Goal: Understand process/instructions: Learn about a topic

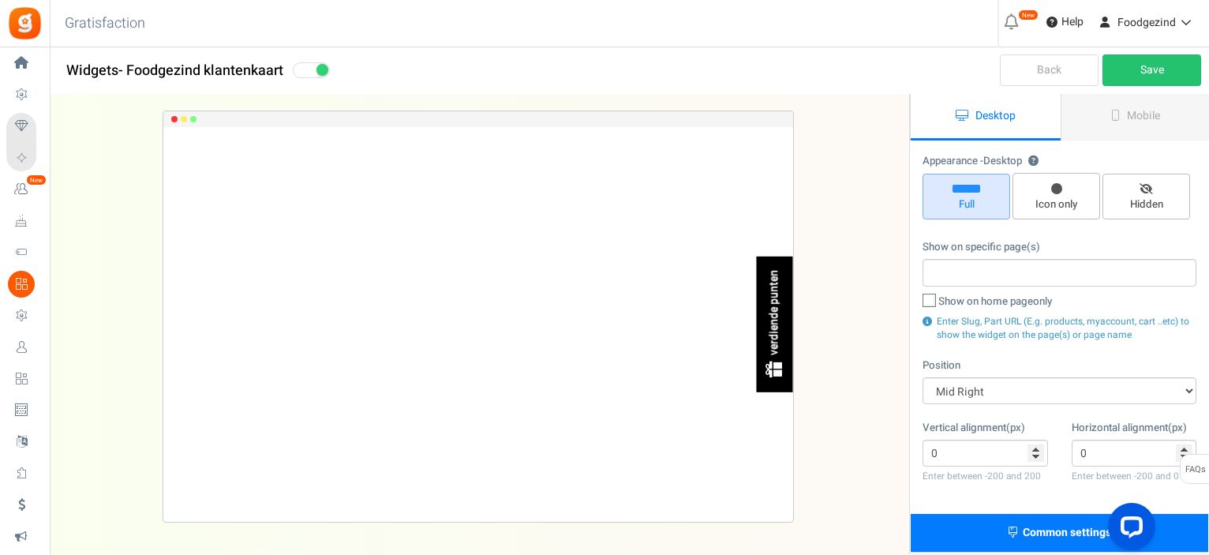
click at [771, 375] on img at bounding box center [775, 370] width 20 height 20
click at [776, 324] on div "verdiende punten" at bounding box center [775, 312] width 13 height 85
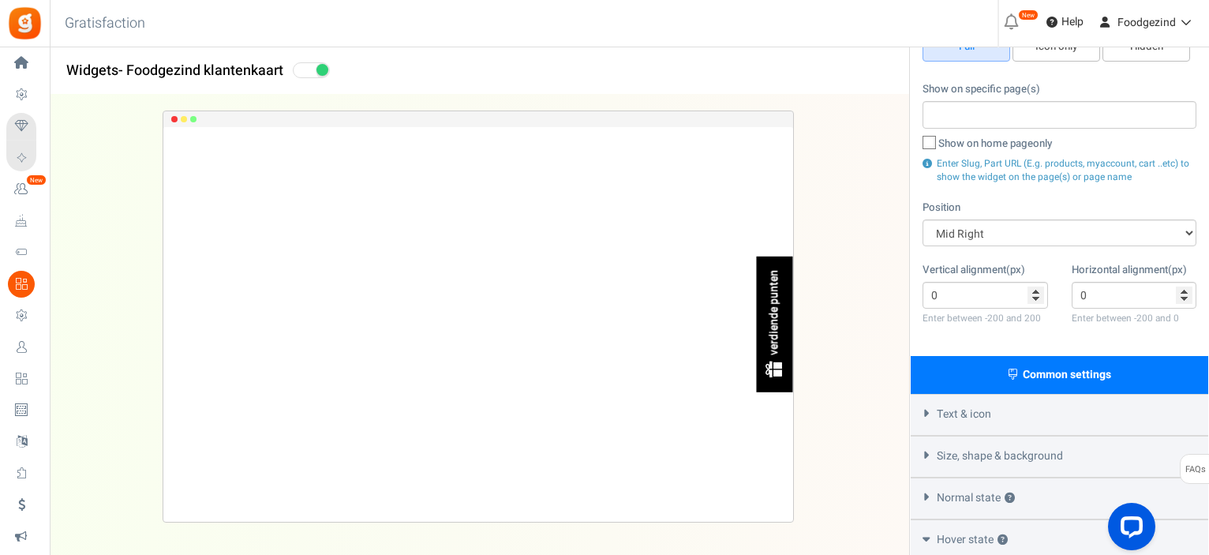
scroll to position [237, 0]
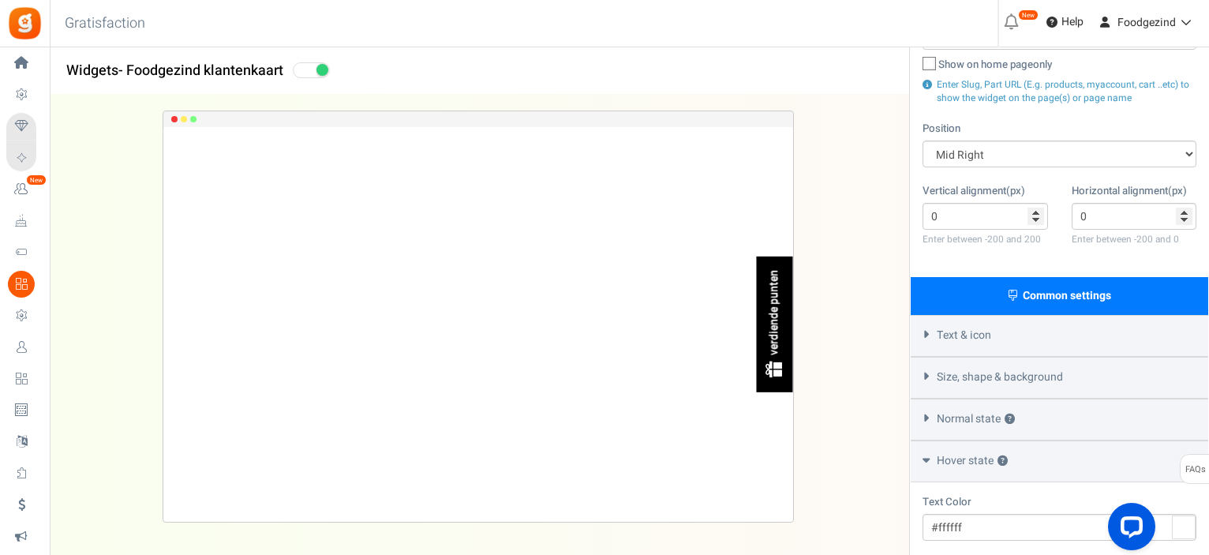
click at [977, 335] on span "Text & icon" at bounding box center [964, 336] width 54 height 16
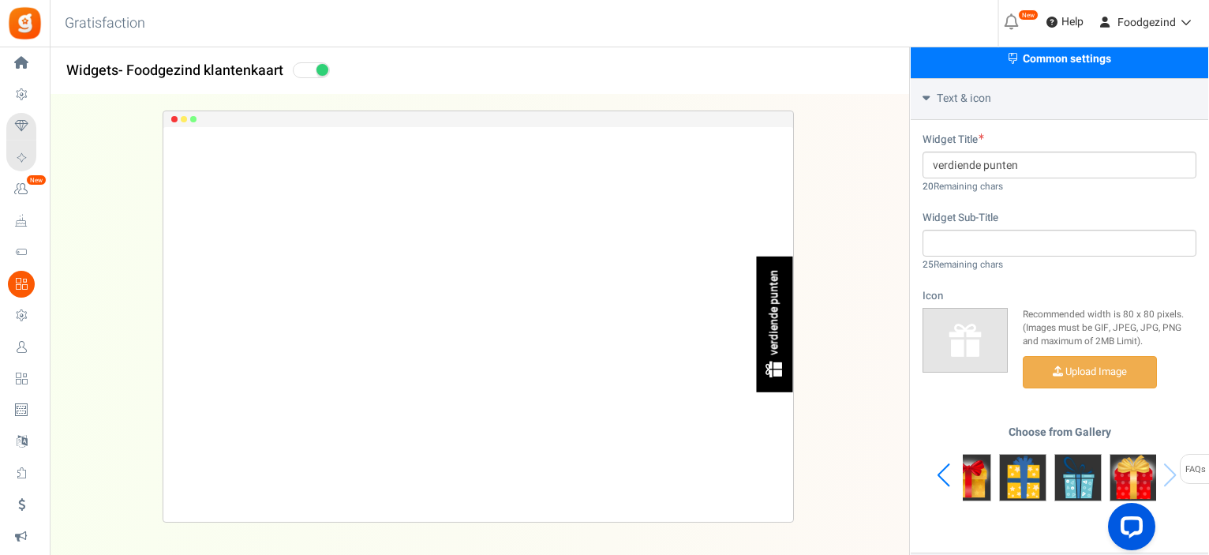
scroll to position [632, 0]
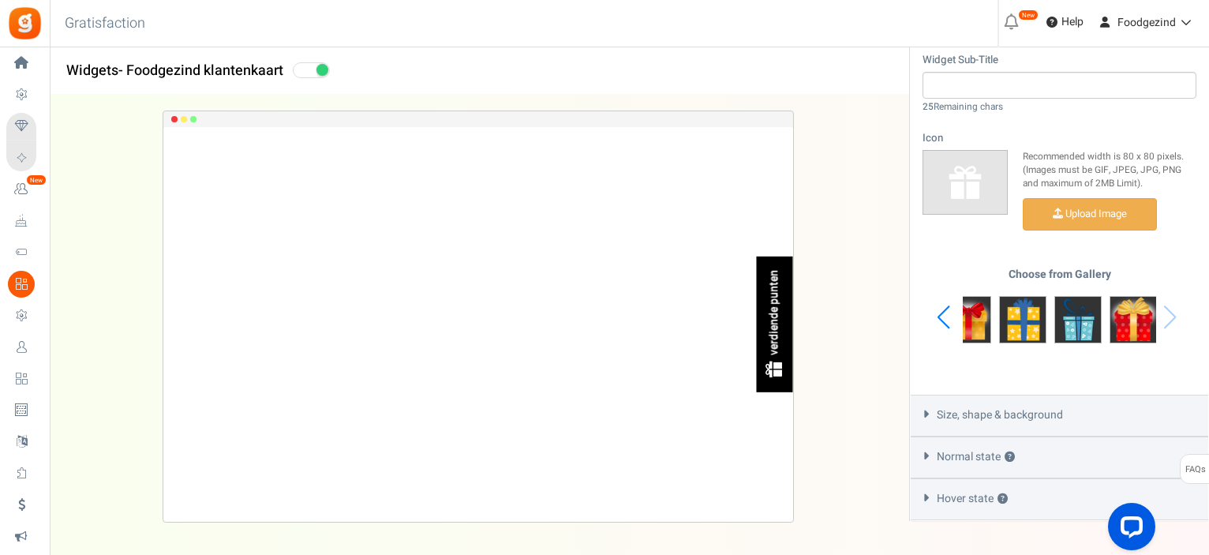
click at [962, 420] on span "Size, shape & background" at bounding box center [1000, 415] width 126 height 16
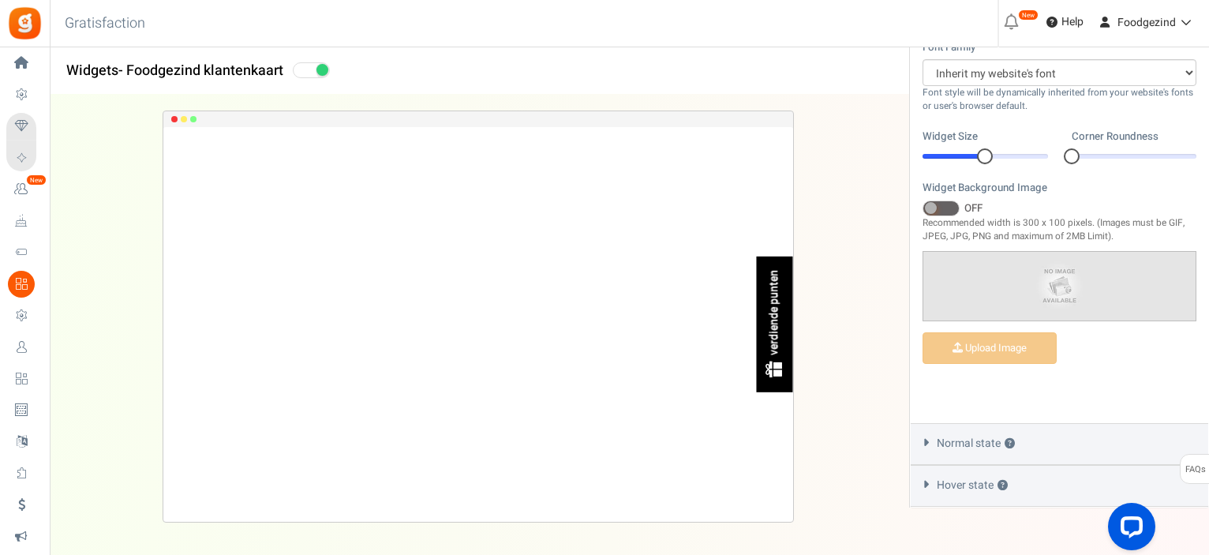
scroll to position [604, 0]
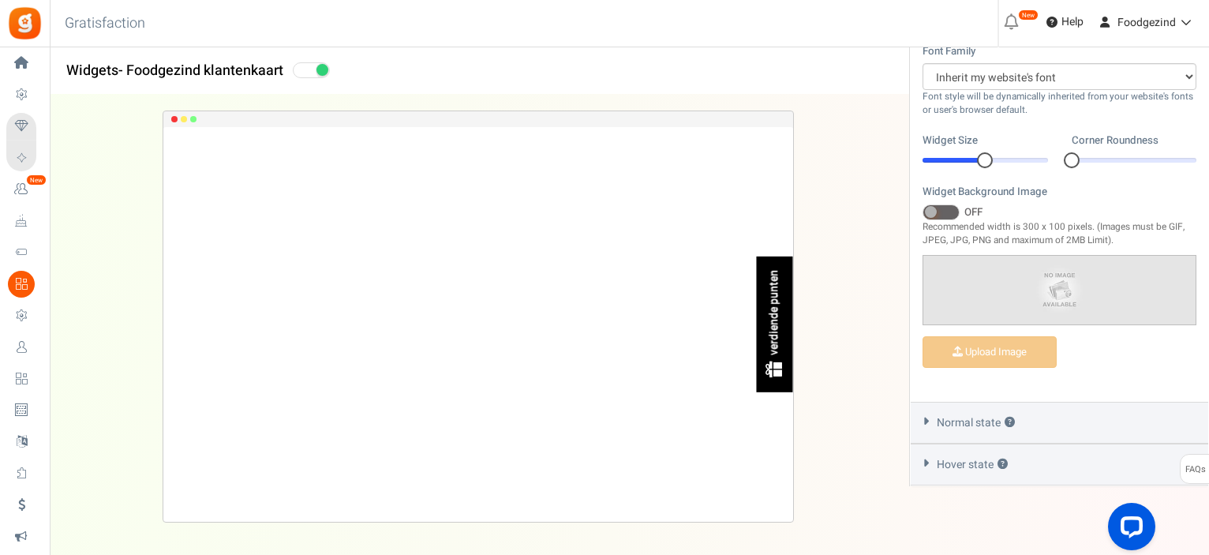
click at [961, 424] on span "Normal state ?" at bounding box center [976, 423] width 78 height 16
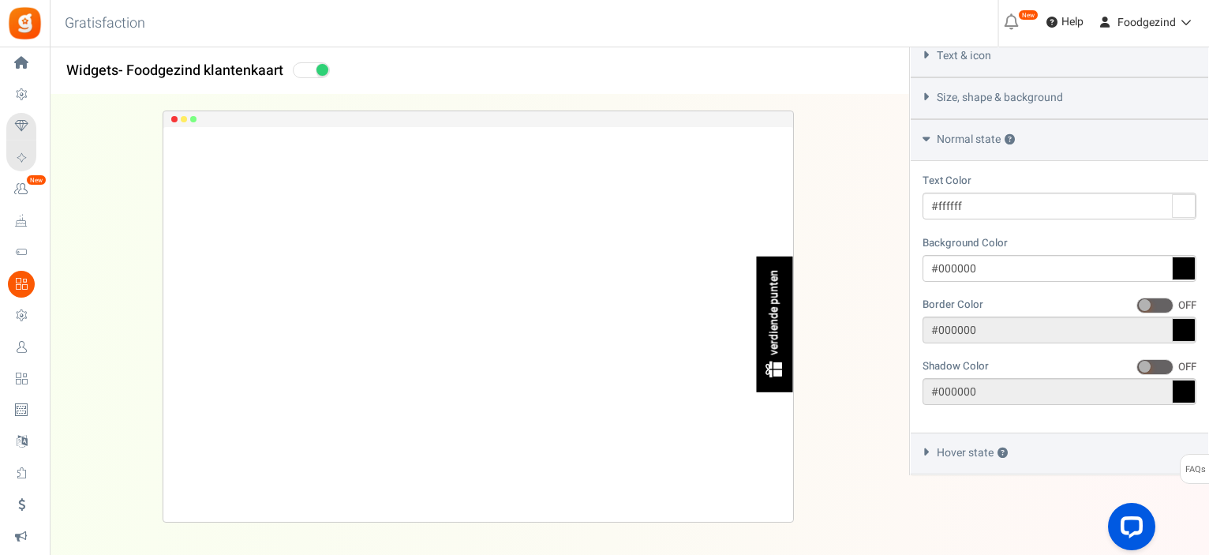
scroll to position [518, 0]
click at [967, 454] on span "Hover state ?" at bounding box center [972, 453] width 71 height 16
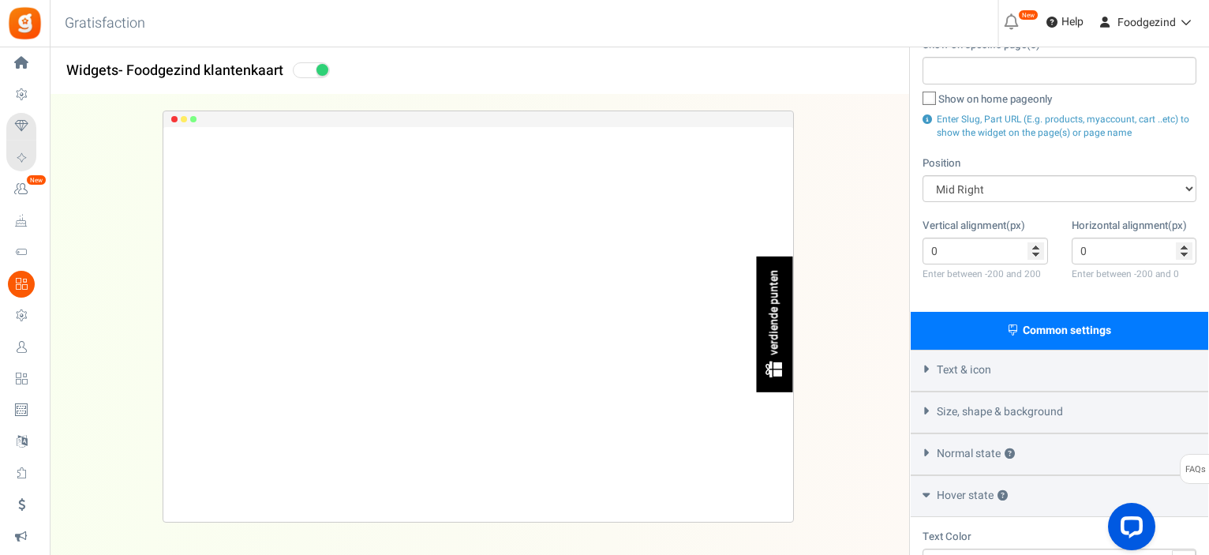
scroll to position [0, 0]
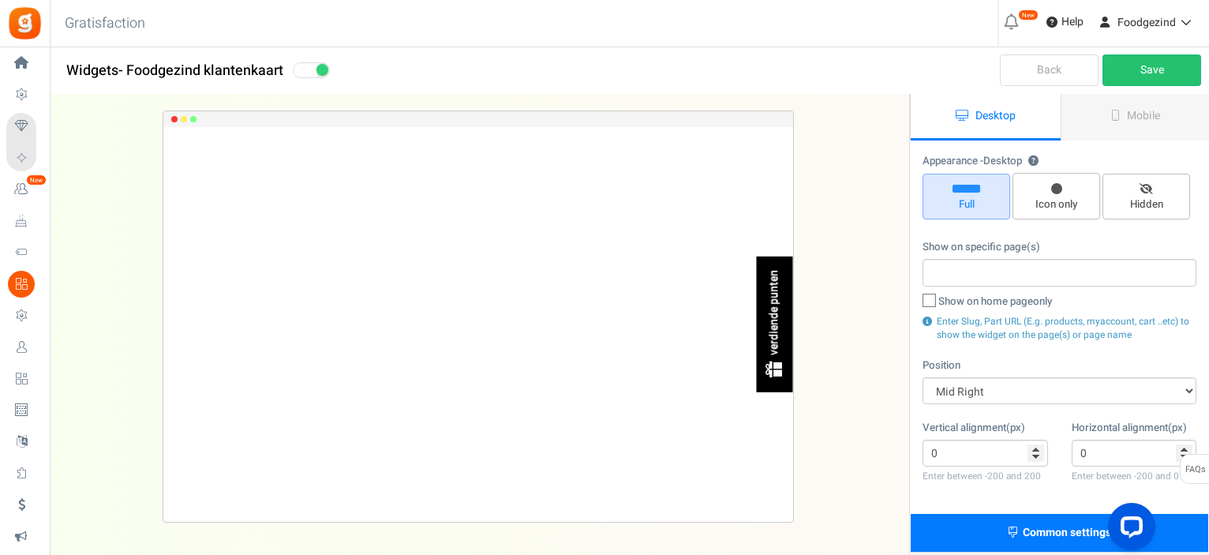
click at [1067, 72] on link "Back" at bounding box center [1049, 70] width 99 height 32
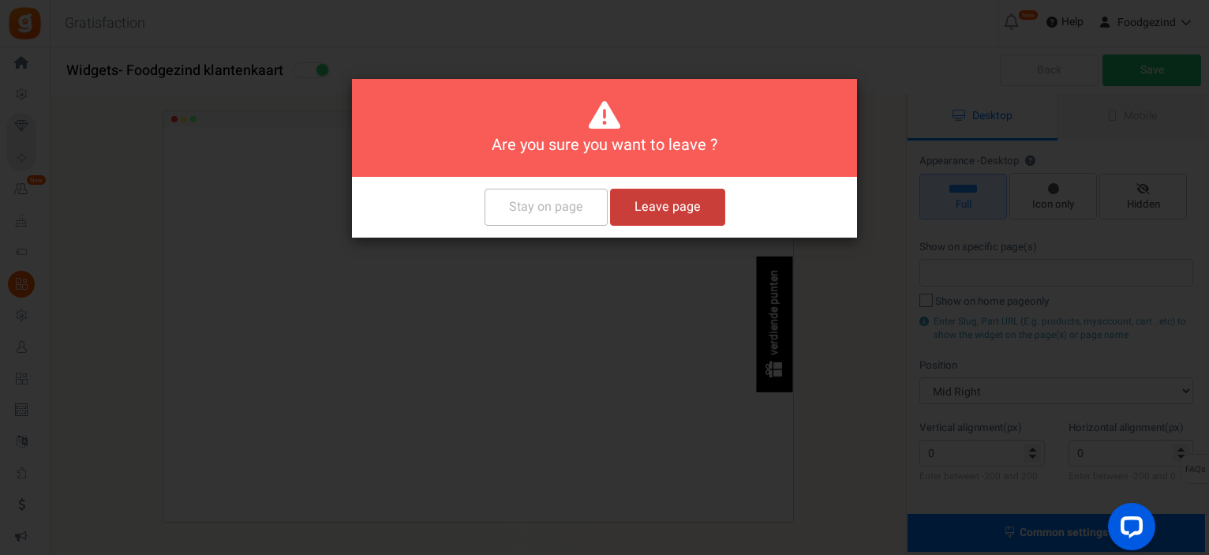
click at [649, 214] on button "Leave page" at bounding box center [667, 207] width 115 height 37
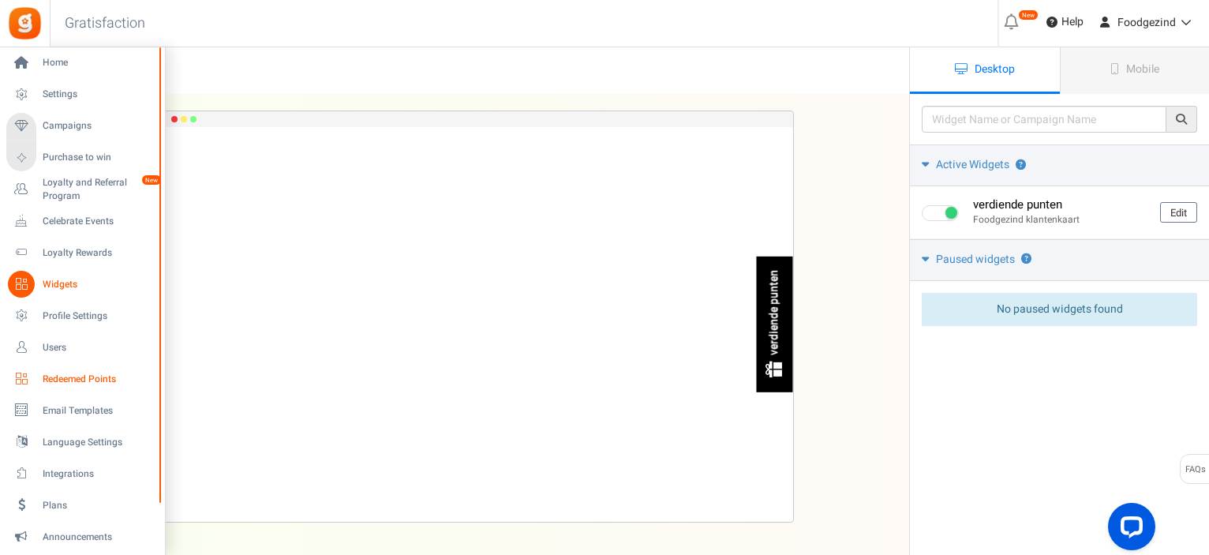
click at [62, 378] on span "Redeemed Points" at bounding box center [98, 379] width 111 height 13
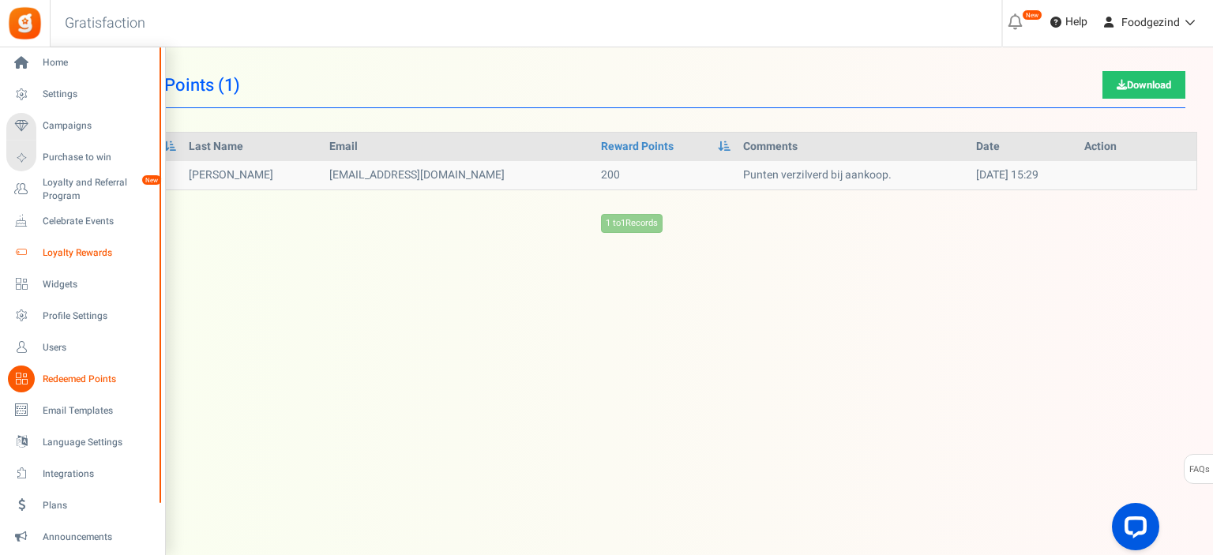
click at [74, 253] on span "Loyalty Rewards" at bounding box center [98, 252] width 111 height 13
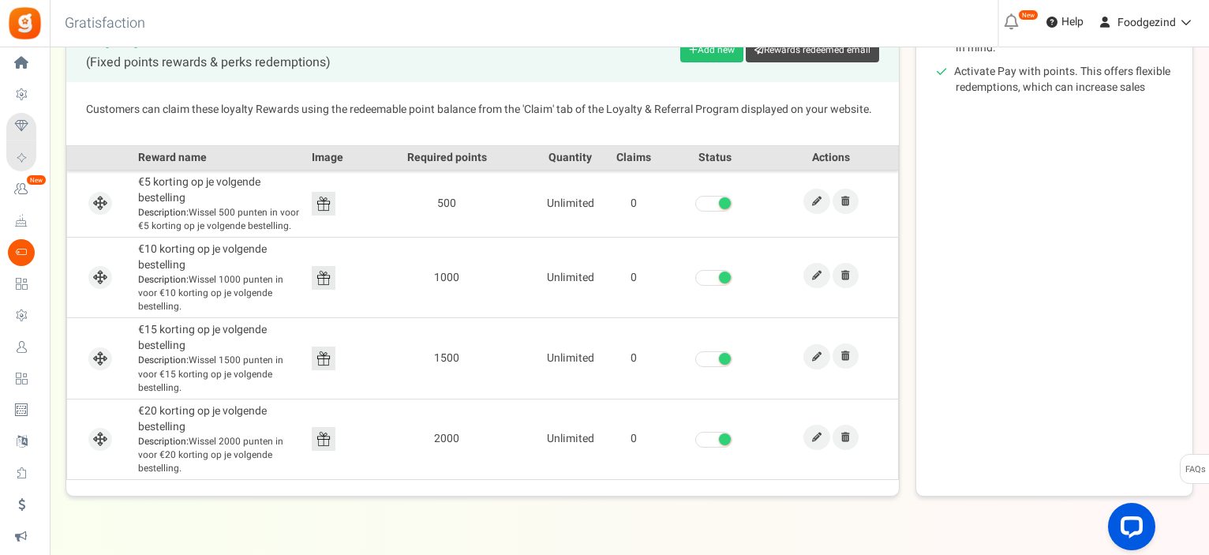
scroll to position [429, 0]
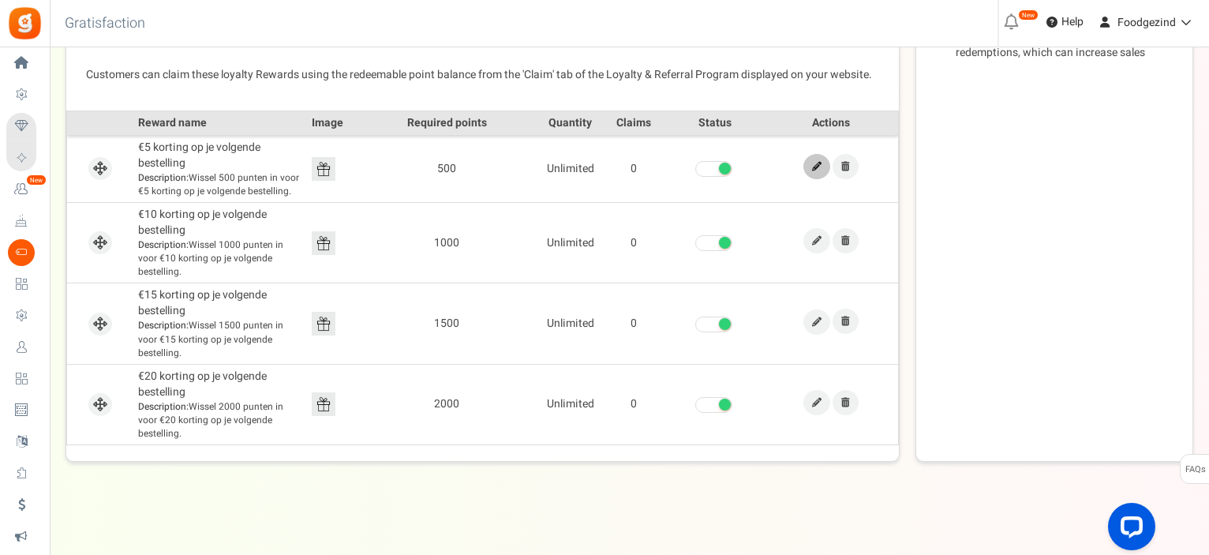
click at [818, 163] on icon at bounding box center [816, 166] width 9 height 9
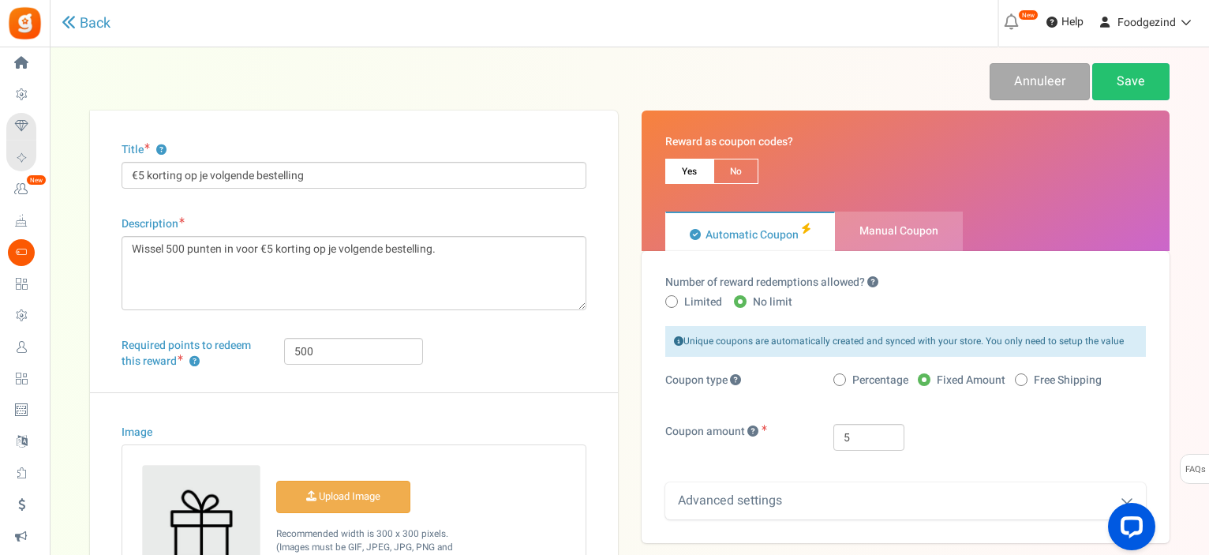
scroll to position [79, 0]
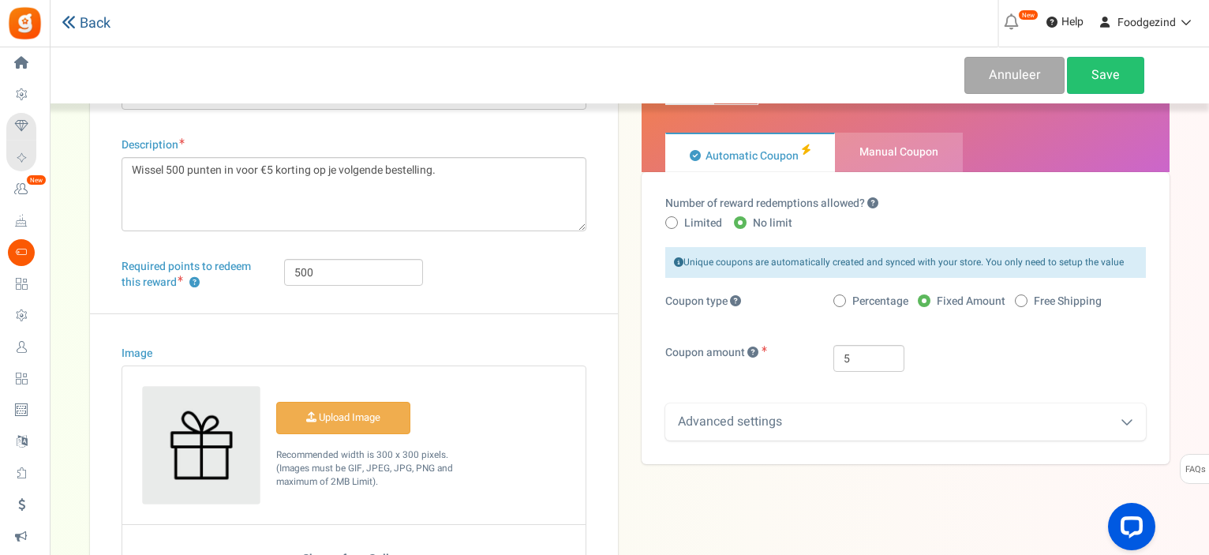
click at [72, 22] on icon at bounding box center [69, 22] width 14 height 14
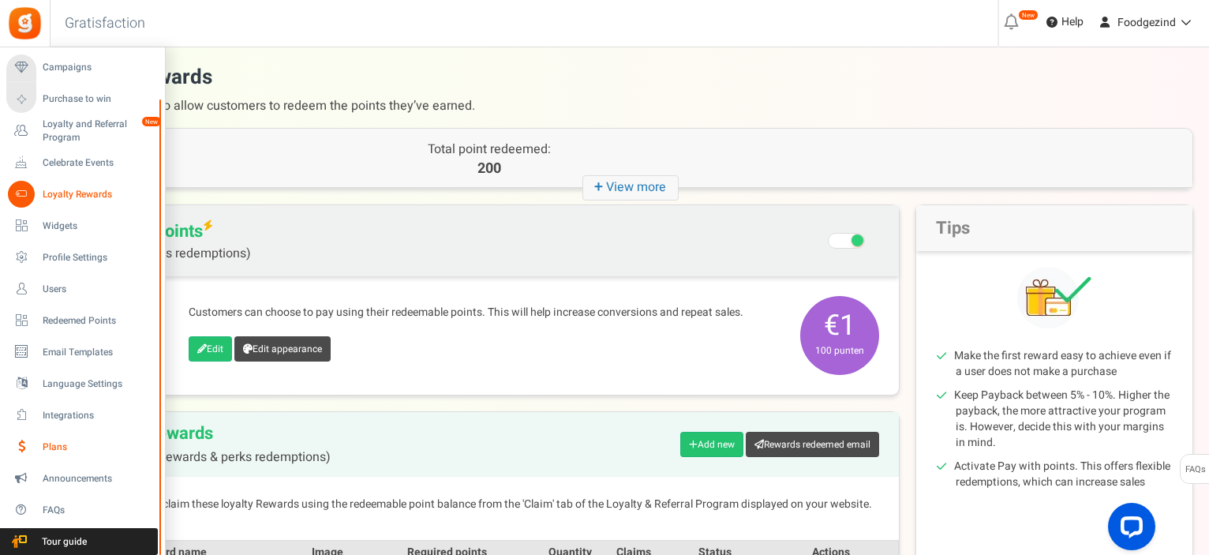
click at [56, 444] on span "Plans" at bounding box center [98, 447] width 111 height 13
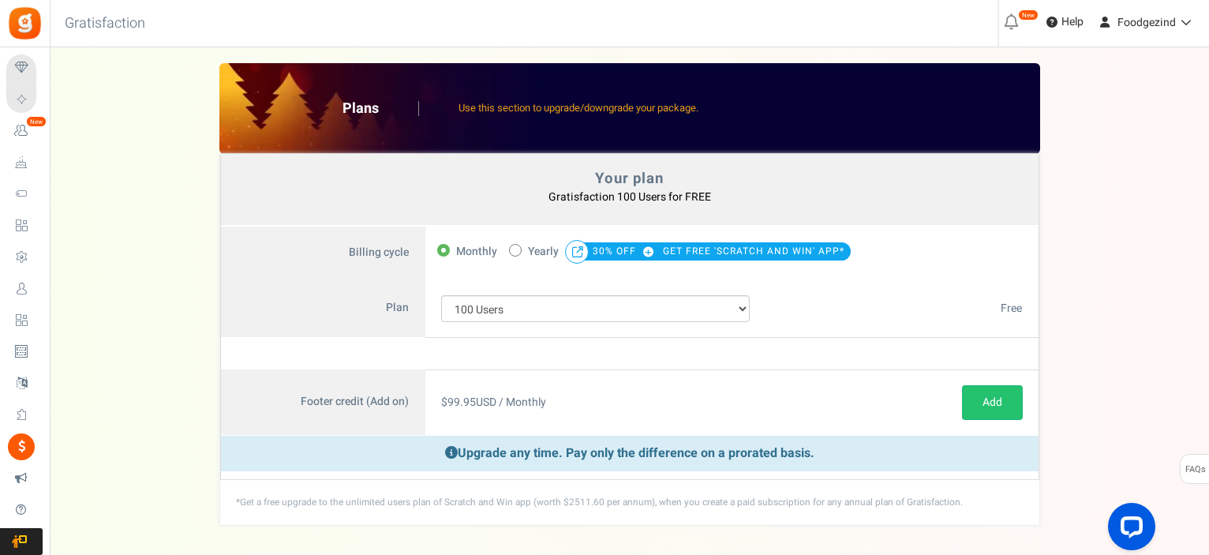
click at [512, 247] on span at bounding box center [515, 250] width 13 height 13
click at [512, 247] on input "50% OFF Limited time offer! Yearly 30% OFF GET FREE 'SCRATCH AND WIN' APP*" at bounding box center [514, 249] width 10 height 10
radio input "true"
click at [448, 250] on span at bounding box center [443, 250] width 13 height 13
click at [448, 250] on input "Monthly" at bounding box center [442, 249] width 10 height 10
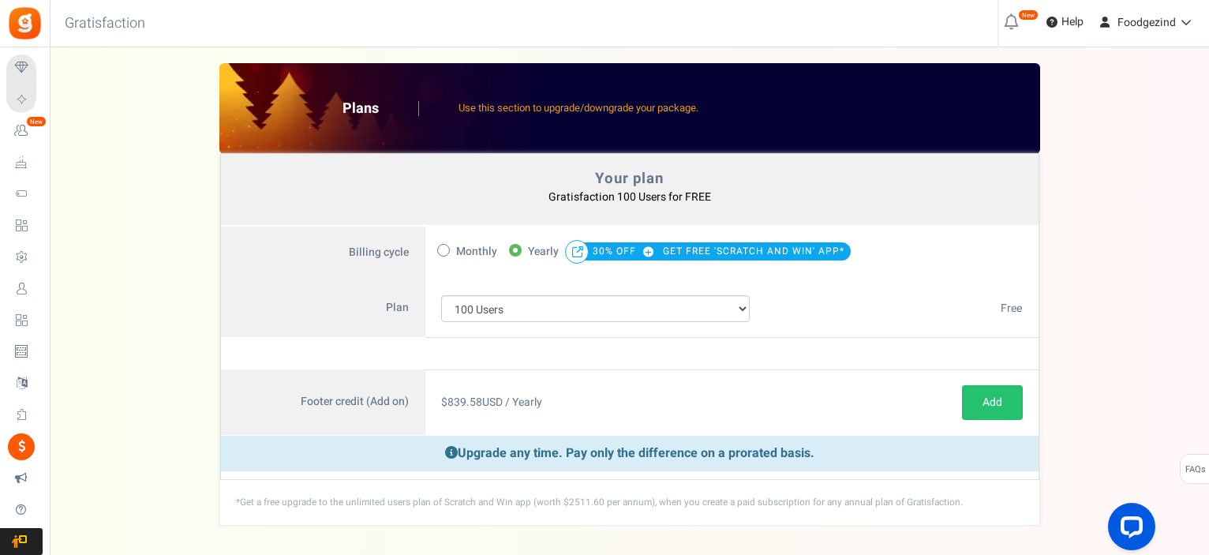
radio input "true"
click at [537, 308] on select "100 Users 200 Users 500 Users 1000 Users 2000 Users 3000 Users 4000 Users 5000 …" at bounding box center [595, 308] width 309 height 27
click at [537, 307] on select "100 Users 200 Users 500 Users 1000 Users 2000 Users 3000 Users 4000 Users 5000 …" at bounding box center [595, 308] width 309 height 27
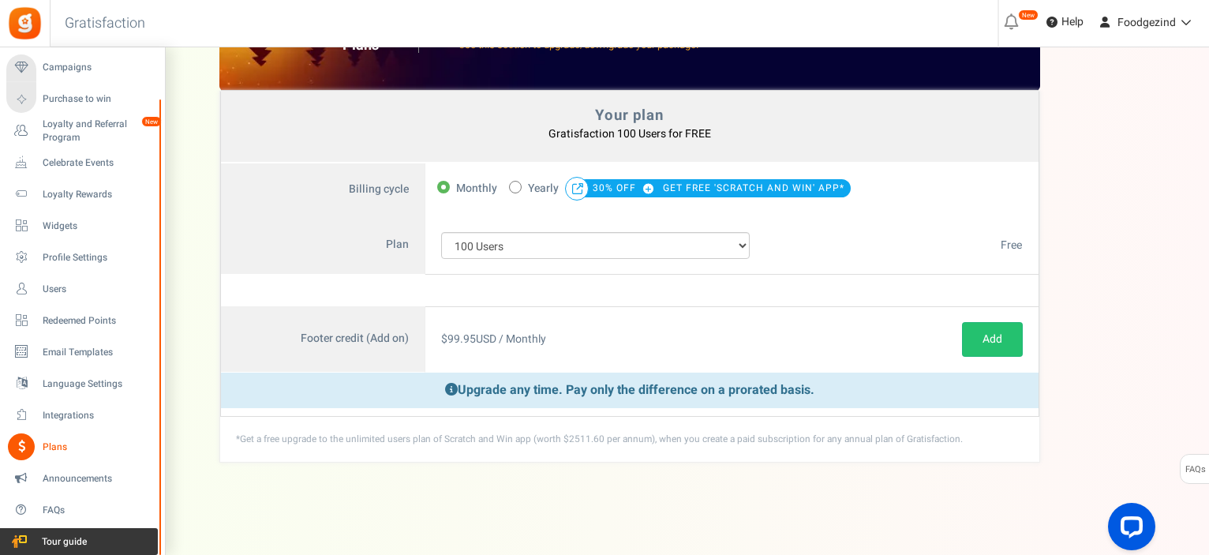
click at [47, 539] on span "Tour guide" at bounding box center [62, 541] width 111 height 13
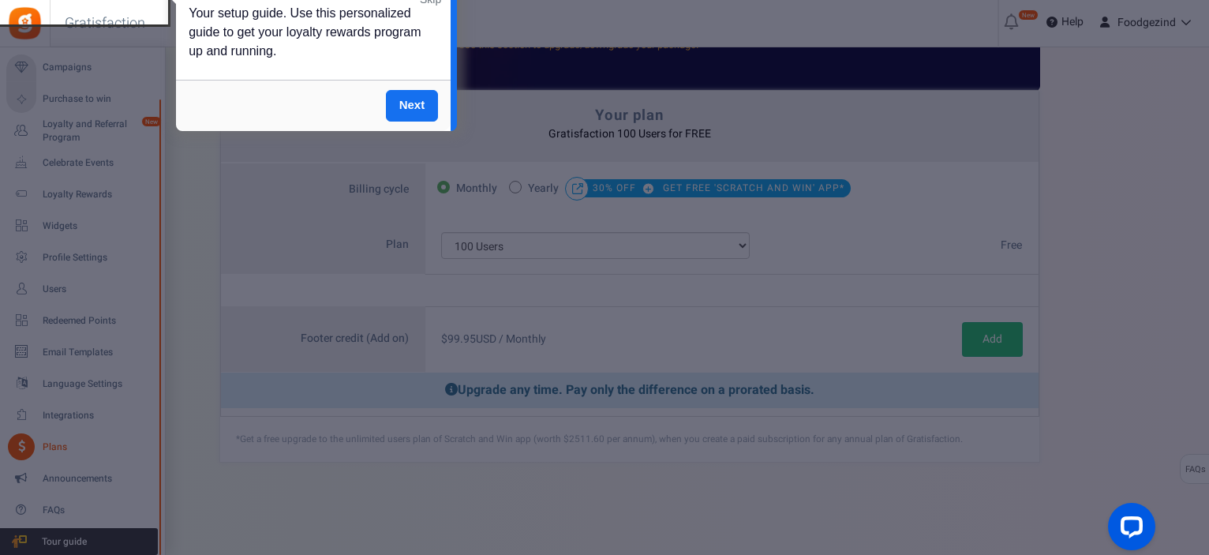
scroll to position [0, 0]
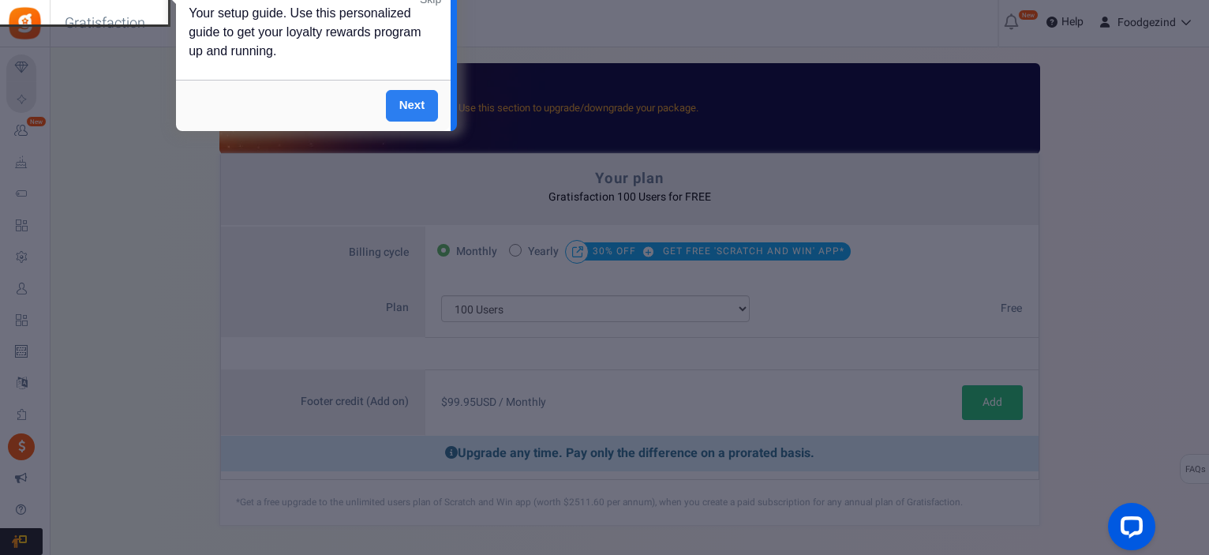
click at [422, 115] on link "Next" at bounding box center [412, 106] width 53 height 32
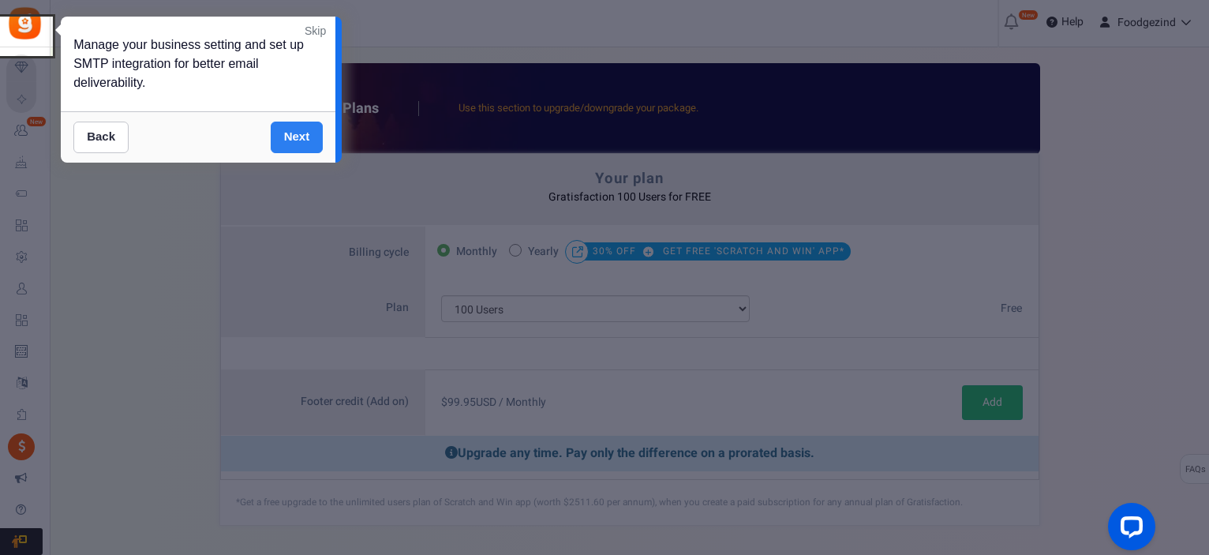
click at [291, 141] on link "Next" at bounding box center [297, 138] width 53 height 32
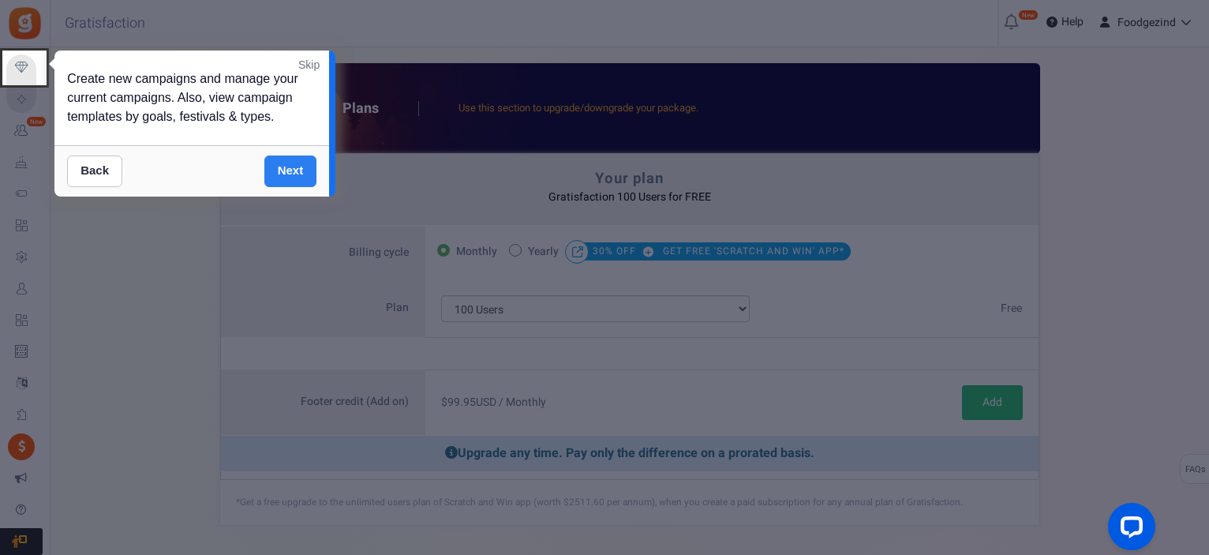
click at [283, 173] on link "Next" at bounding box center [290, 172] width 53 height 32
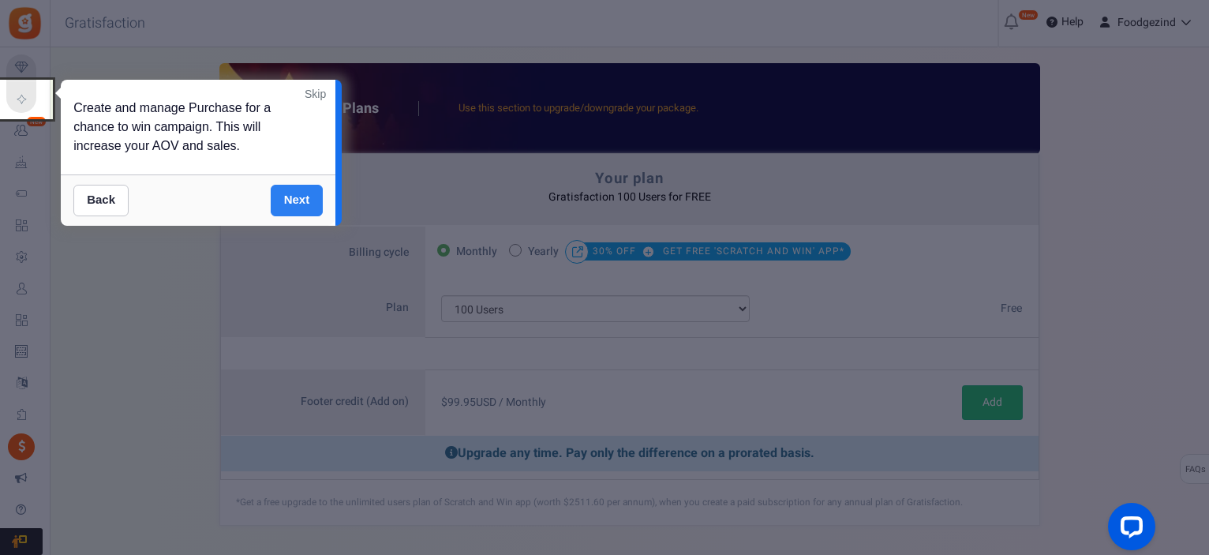
click at [291, 202] on link "Next" at bounding box center [297, 201] width 53 height 32
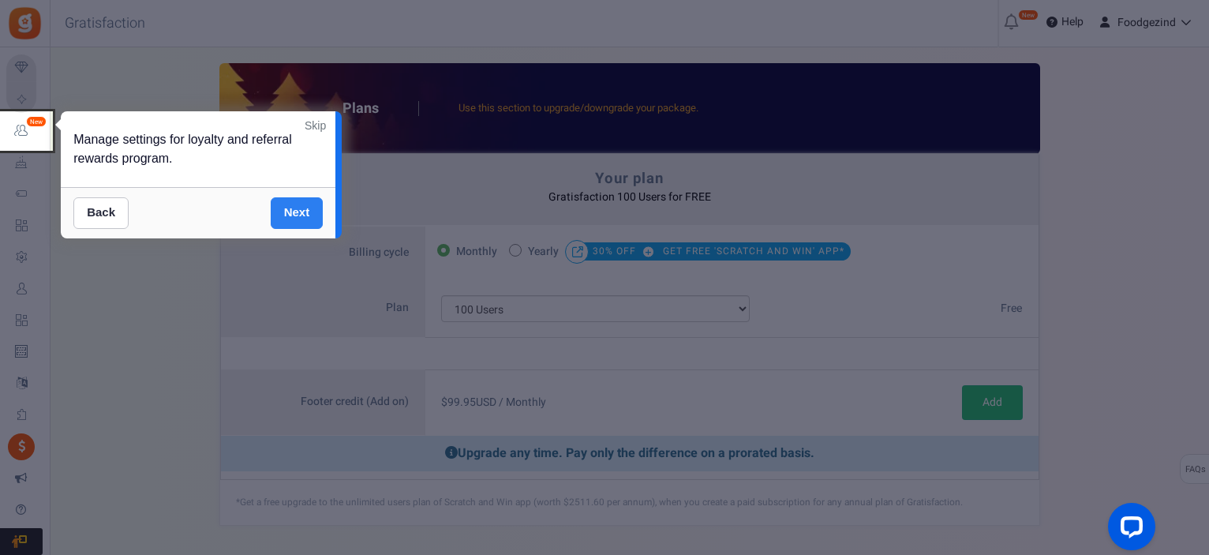
click at [290, 203] on link "Next" at bounding box center [297, 213] width 53 height 32
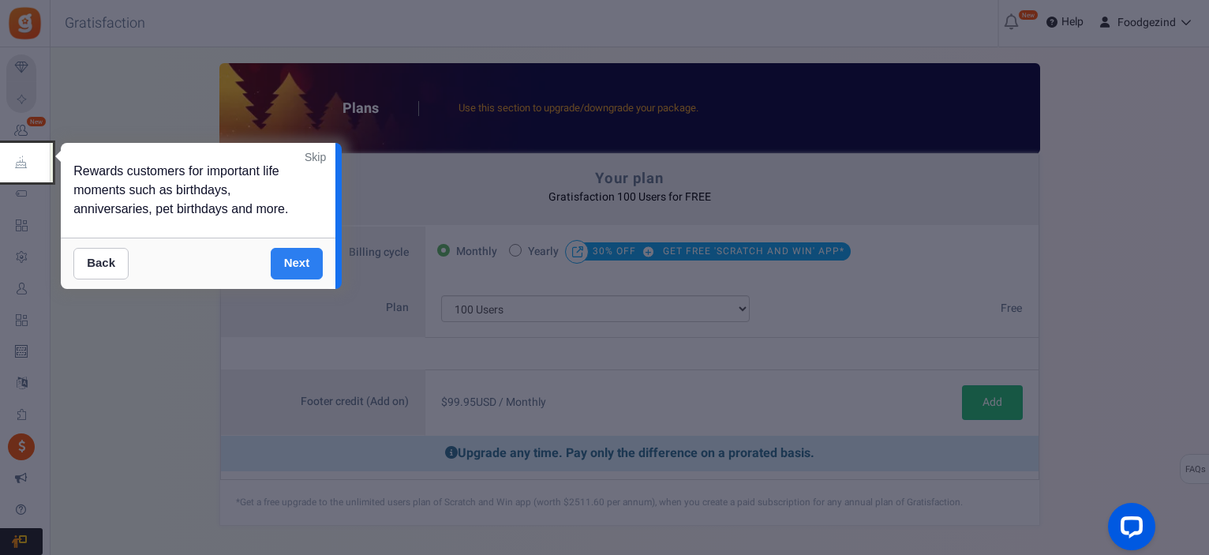
click at [287, 257] on link "Next" at bounding box center [297, 264] width 53 height 32
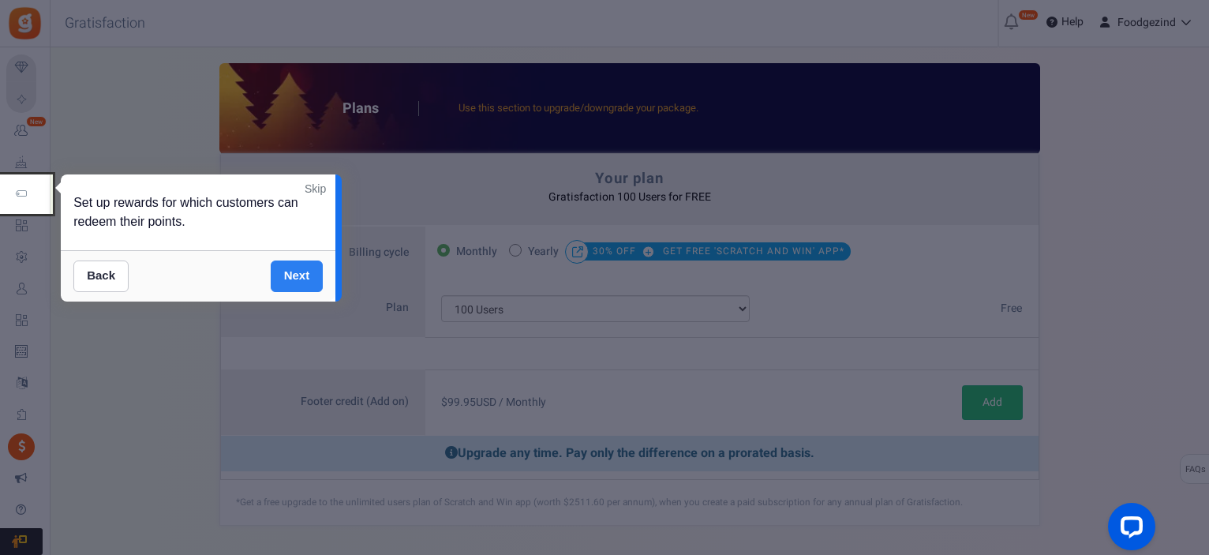
click at [294, 275] on link "Next" at bounding box center [297, 277] width 53 height 32
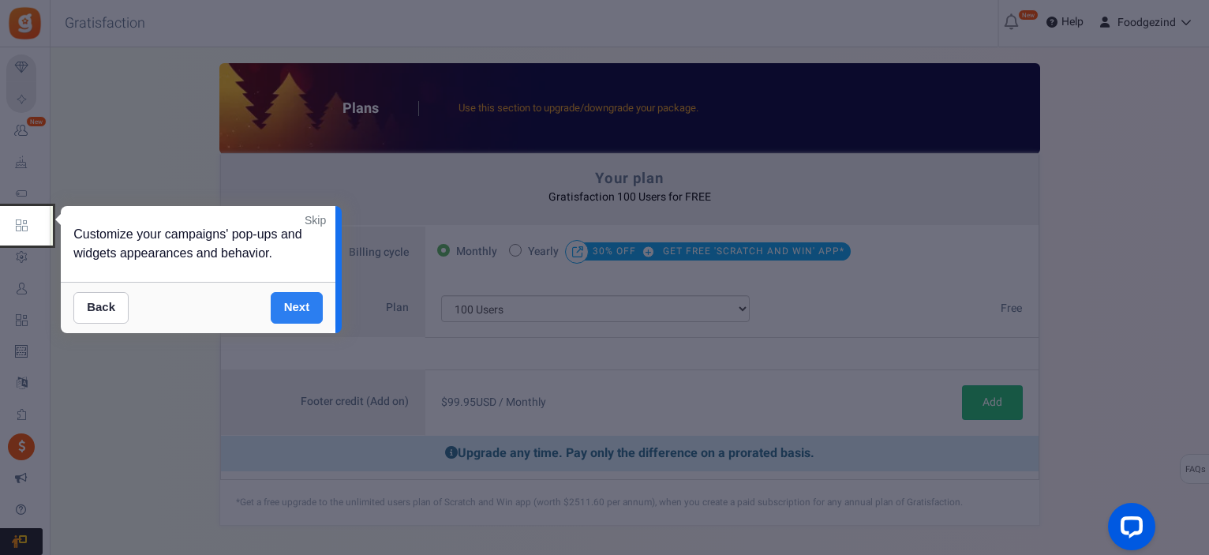
click at [308, 310] on link "Next" at bounding box center [297, 308] width 53 height 32
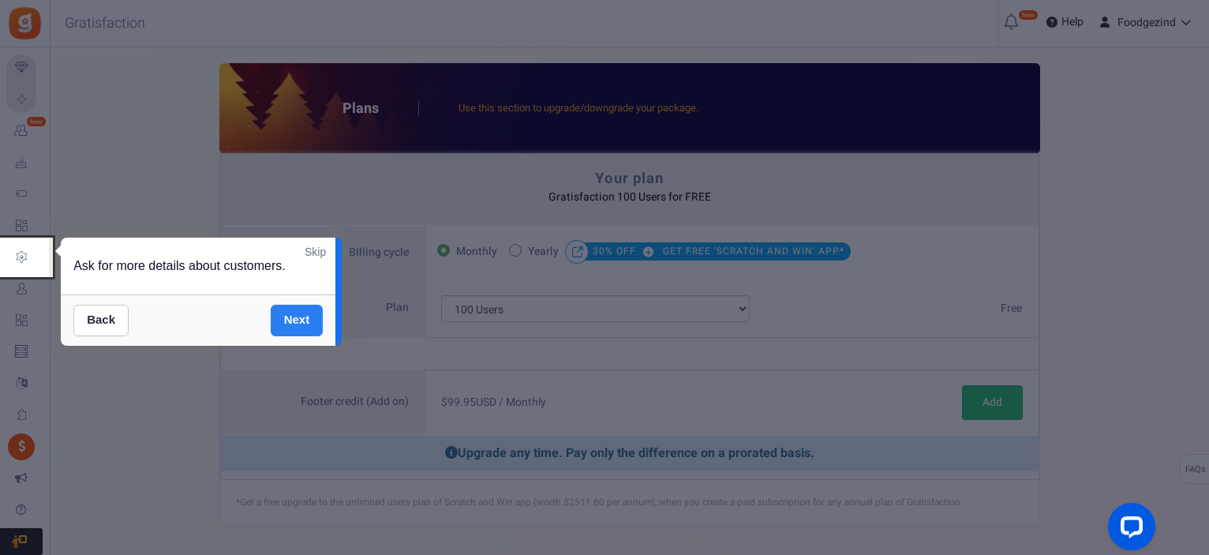
click at [308, 310] on link "Next" at bounding box center [297, 321] width 53 height 32
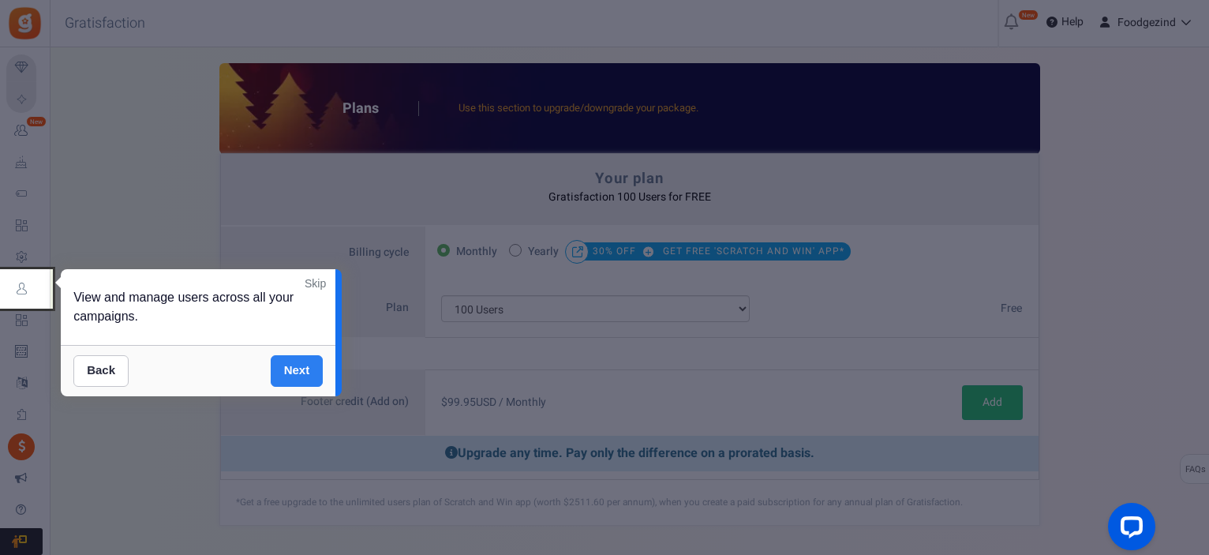
click at [294, 371] on link "Next" at bounding box center [297, 371] width 53 height 32
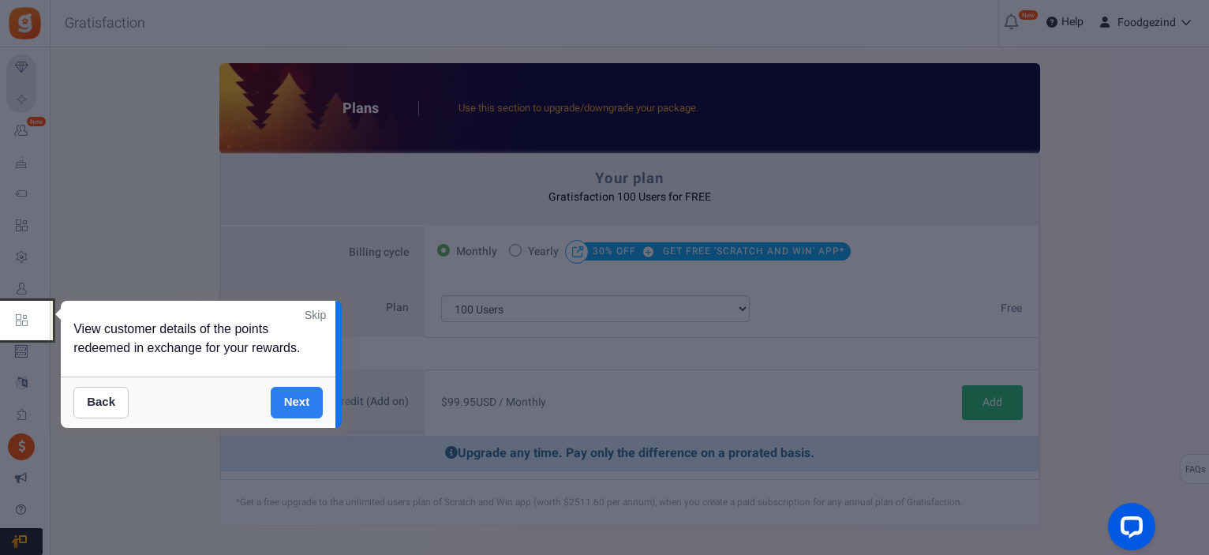
click at [291, 403] on link "Next" at bounding box center [297, 403] width 53 height 32
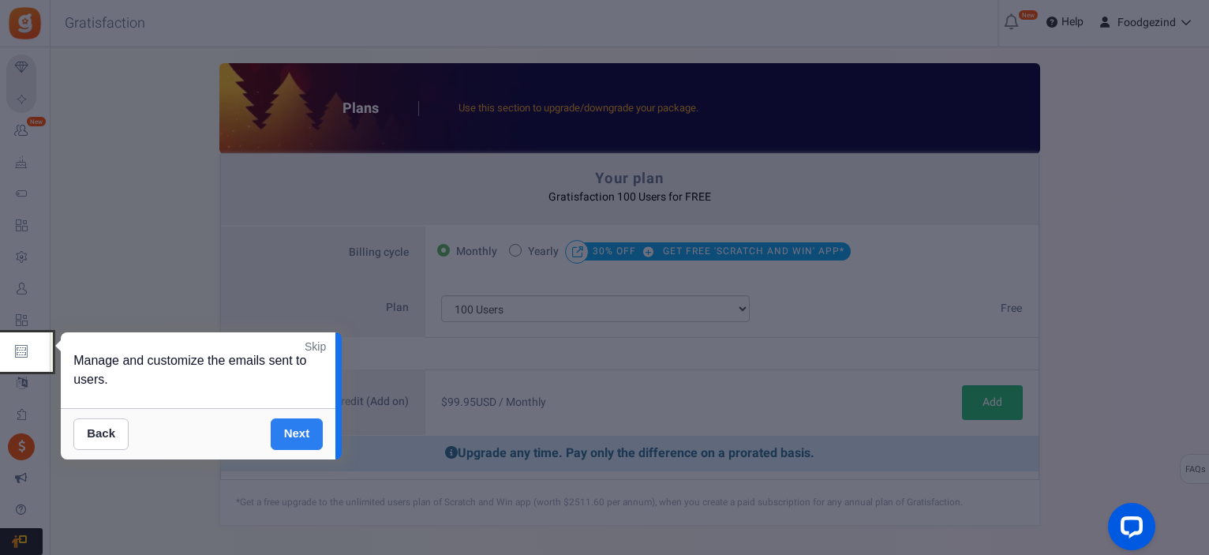
click at [302, 444] on link "Next" at bounding box center [297, 434] width 53 height 32
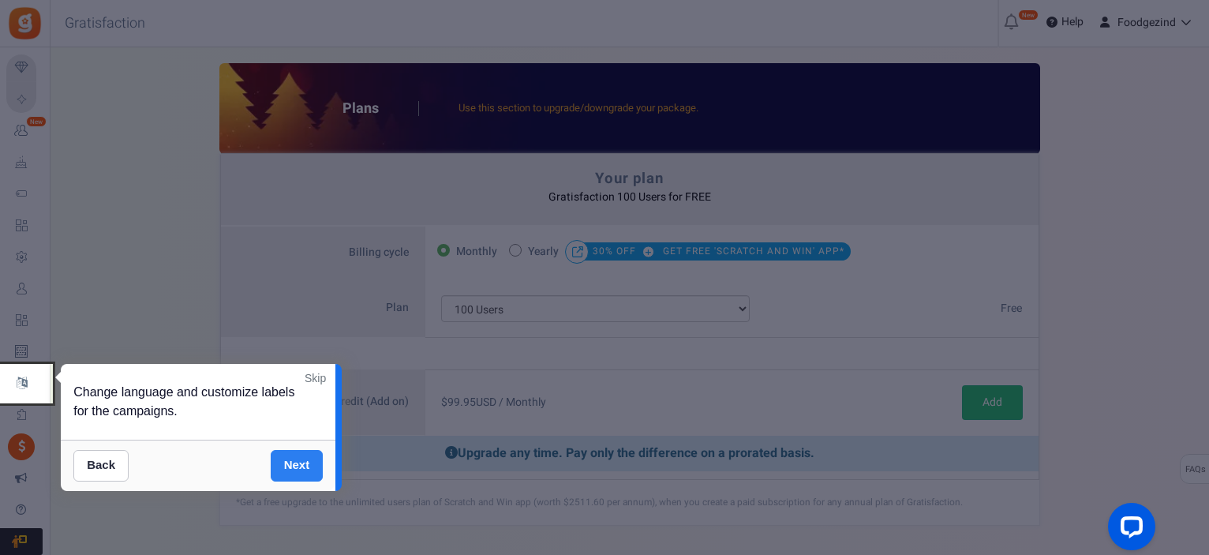
click at [290, 467] on link "Next" at bounding box center [297, 466] width 53 height 32
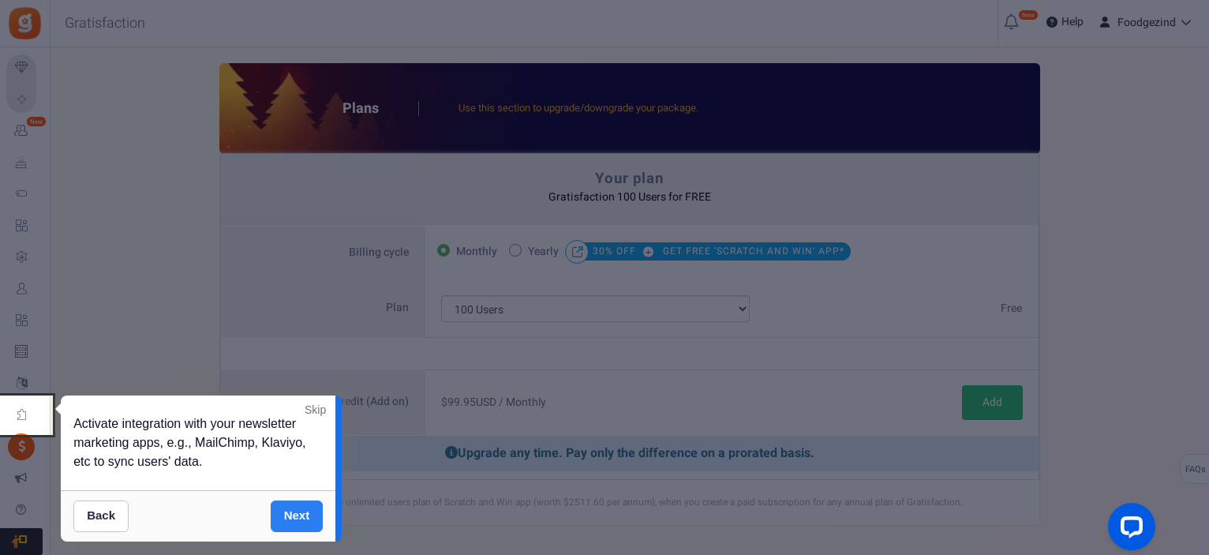
click at [297, 519] on link "Next" at bounding box center [297, 517] width 53 height 32
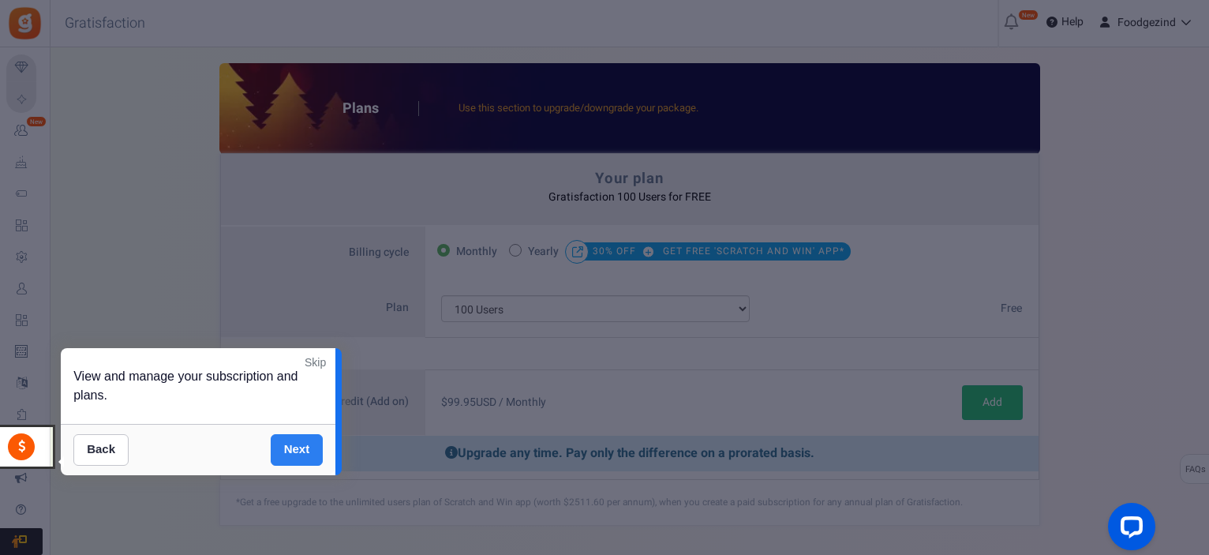
click at [291, 451] on link "Next" at bounding box center [297, 450] width 53 height 32
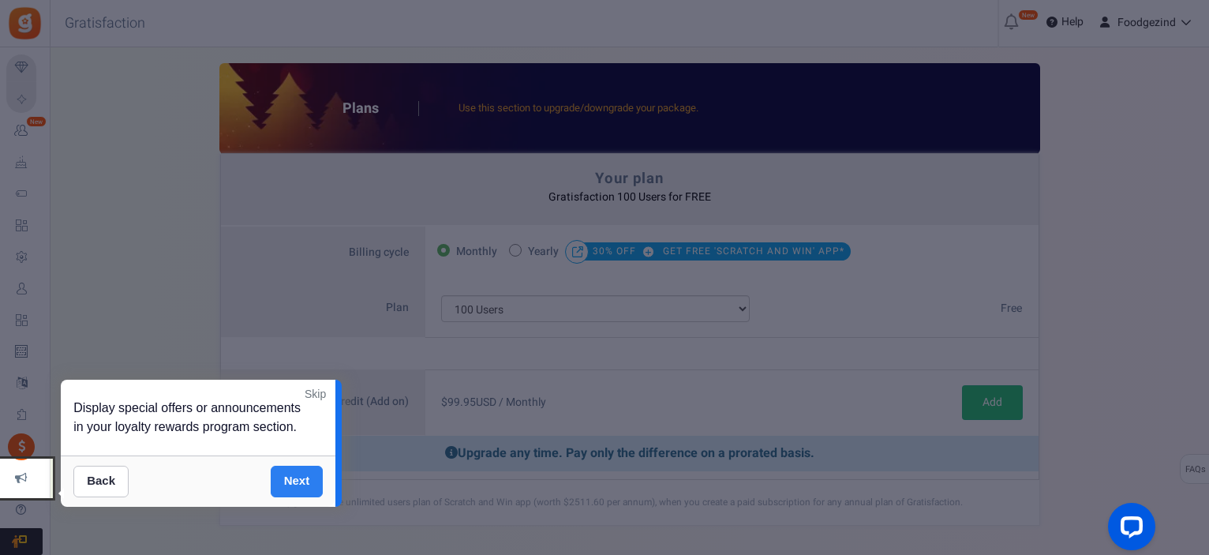
scroll to position [63, 0]
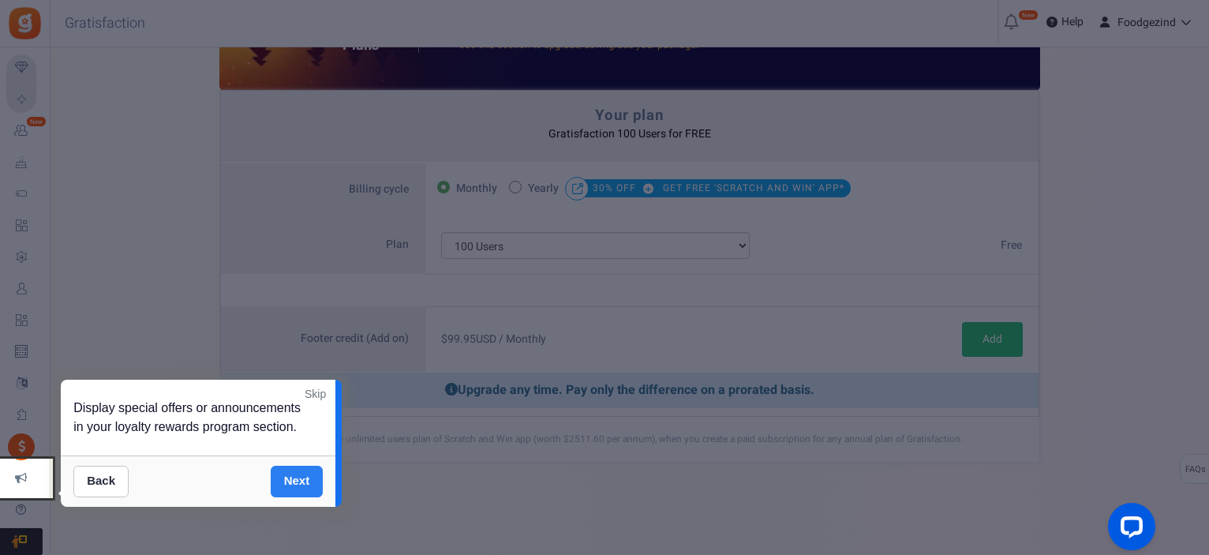
click at [290, 484] on link "Next" at bounding box center [297, 482] width 53 height 32
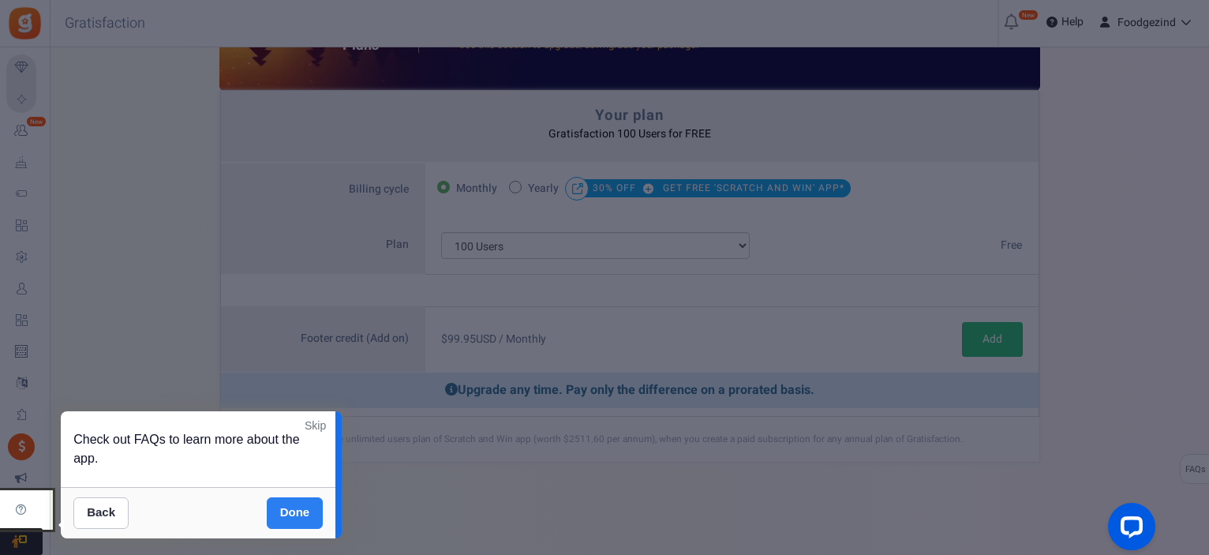
click at [298, 517] on link "Done" at bounding box center [295, 513] width 57 height 32
